Goal: Find specific page/section: Find specific page/section

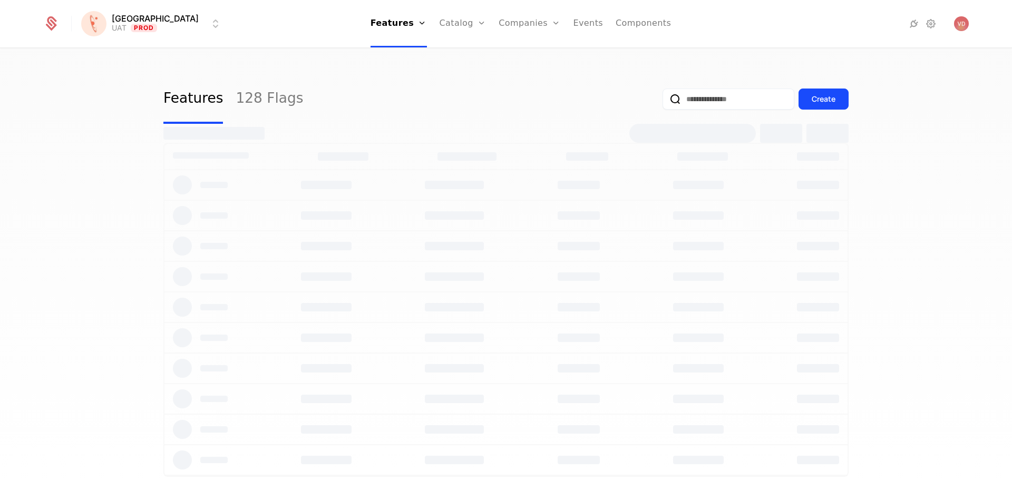
select select "***"
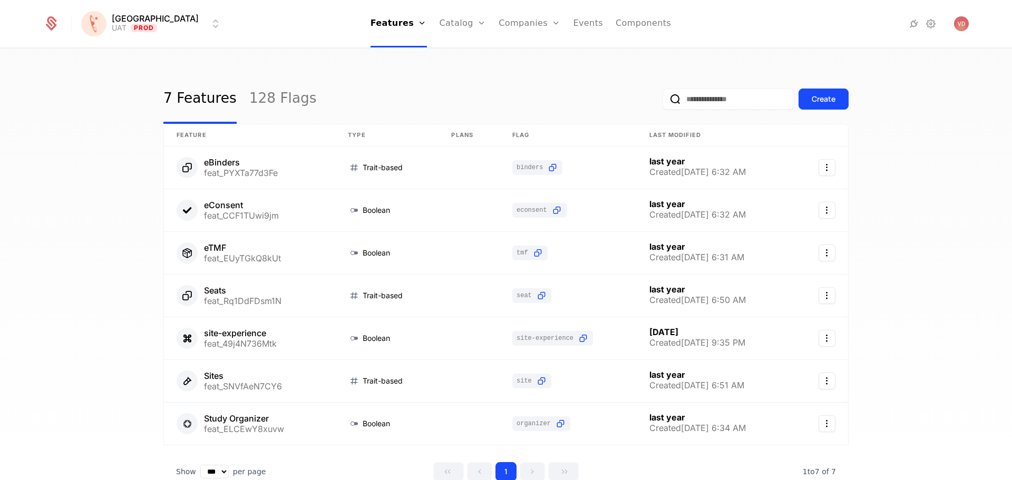
click at [511, 55] on link "Companies" at bounding box center [535, 51] width 48 height 8
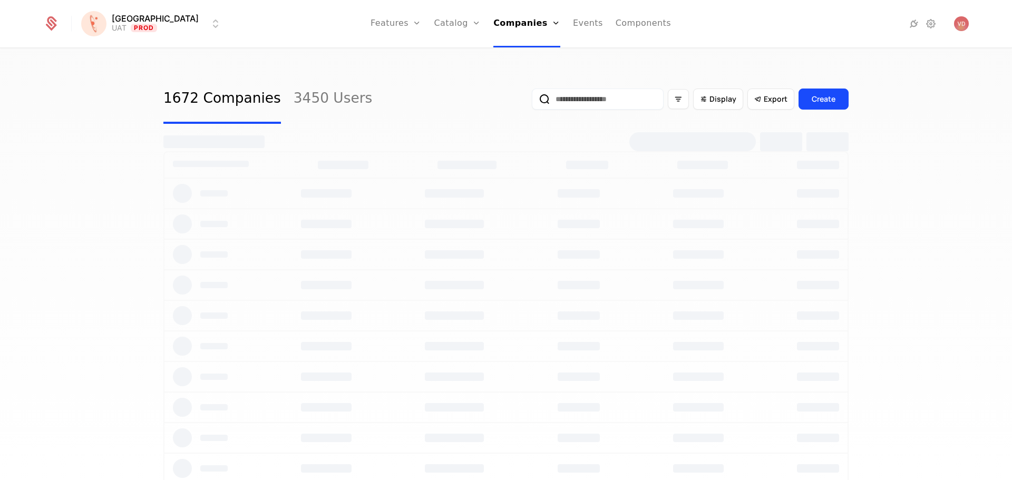
select select "***"
